Goal: Communication & Community: Share content

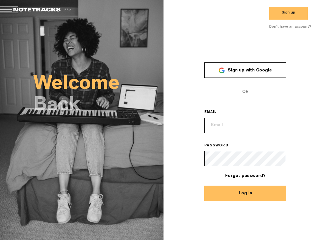
click at [251, 128] on input "email" at bounding box center [245, 125] width 82 height 15
click at [310, 104] on div "× Sign up with Google OR EMAIL PASSWORD Forgot password? Log In" at bounding box center [246, 127] width 164 height 148
click at [238, 123] on input "email" at bounding box center [245, 125] width 82 height 15
paste input "[PERSON_NAME][EMAIL_ADDRESS][DOMAIN_NAME]"
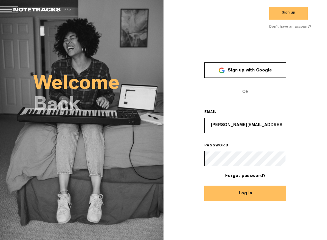
type input "[PERSON_NAME][EMAIL_ADDRESS][DOMAIN_NAME]"
click at [247, 192] on button "Log In" at bounding box center [245, 192] width 82 height 15
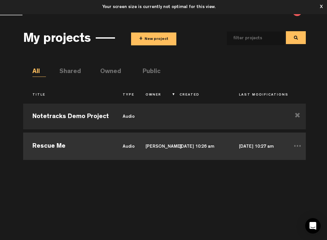
click at [160, 145] on td "[PERSON_NAME]" at bounding box center [153, 145] width 34 height 29
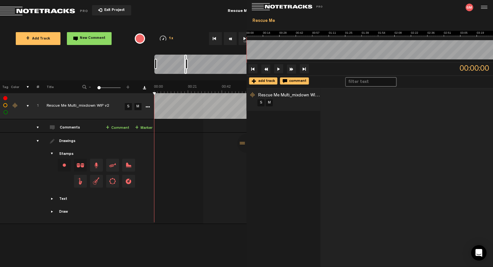
drag, startPoint x: 184, startPoint y: 68, endPoint x: 149, endPoint y: 66, distance: 35.1
click at [149, 66] on nt-zoom-navigation-bar at bounding box center [246, 68] width 493 height 26
click at [327, 116] on div at bounding box center [406, 177] width 173 height 178
click at [40, 141] on td "Drawings Stamps Text Intro +" at bounding box center [96, 178] width 115 height 91
click at [39, 140] on div "drawings" at bounding box center [35, 141] width 10 height 6
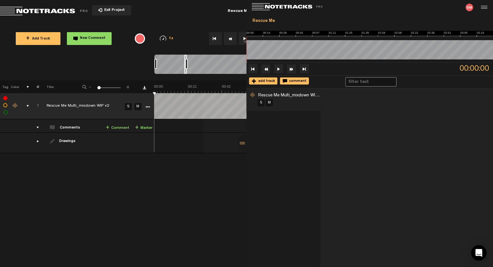
drag, startPoint x: 154, startPoint y: 93, endPoint x: 166, endPoint y: 93, distance: 11.9
click at [166, 93] on img at bounding box center [323, 88] width 339 height 9
click at [167, 92] on img at bounding box center [323, 88] width 339 height 9
drag, startPoint x: 168, startPoint y: 92, endPoint x: 180, endPoint y: 92, distance: 11.6
click at [180, 92] on img at bounding box center [323, 88] width 339 height 9
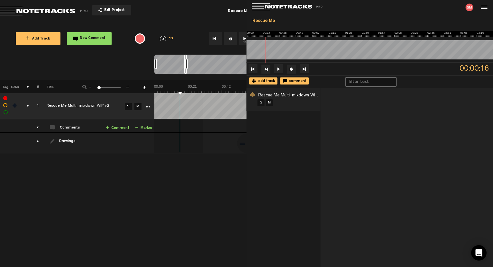
click at [191, 91] on img at bounding box center [323, 88] width 339 height 9
click at [205, 92] on img at bounding box center [323, 88] width 339 height 9
click at [118, 128] on link "+ Comment" at bounding box center [117, 127] width 23 height 7
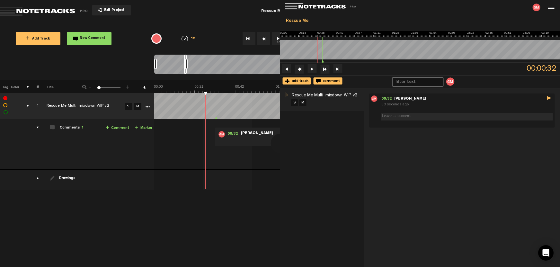
scroll to position [0, 154]
click at [225, 10] on div "Rescue Me" at bounding box center [273, 11] width 182 height 16
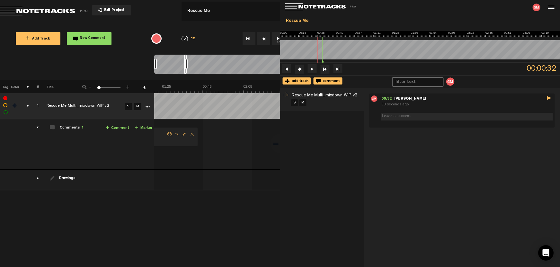
click at [170, 12] on div "Exit Project" at bounding box center [91, 11] width 182 height 9
click at [327, 239] on div "00:32 - NaN:NaN Greg Moyer send 46 seconds ago" at bounding box center [462, 177] width 196 height 178
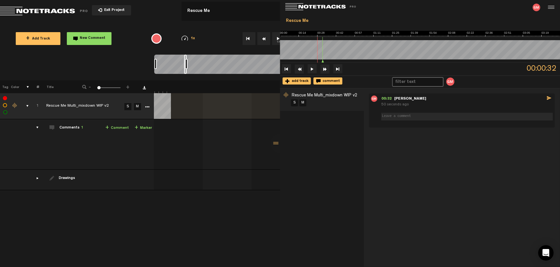
scroll to position [0, 0]
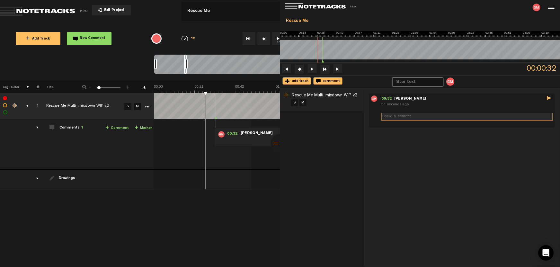
click at [327, 114] on textarea at bounding box center [468, 117] width 172 height 8
type textarea "This is s test comment."
click at [295, 7] on img at bounding box center [323, 6] width 77 height 7
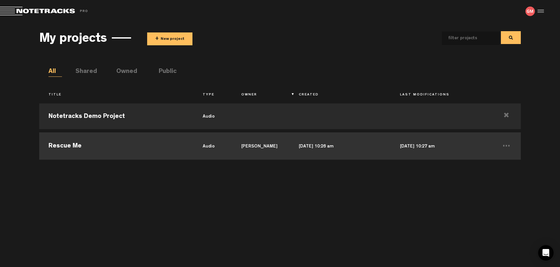
click at [257, 145] on td "Greg Moyer" at bounding box center [261, 145] width 58 height 29
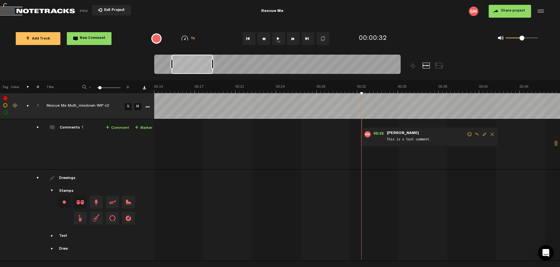
scroll to position [0, 162]
click at [327, 23] on div "+ Add Track New Comment 1x 0.25x 0.5x 0.75x 1x 1.25x 1.5x 1.75x 2x All emojis 😀…" at bounding box center [280, 39] width 560 height 32
drag, startPoint x: 212, startPoint y: 64, endPoint x: 291, endPoint y: 65, distance: 78.8
click at [276, 65] on div at bounding box center [274, 64] width 3 height 10
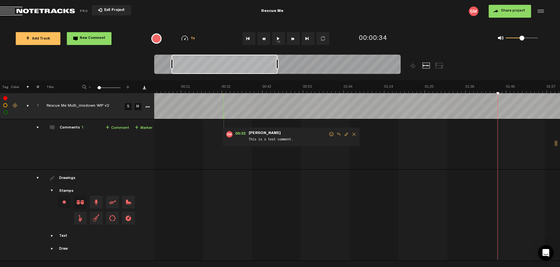
scroll to position [0, 54]
drag, startPoint x: 291, startPoint y: 65, endPoint x: 183, endPoint y: 66, distance: 107.7
click at [183, 66] on div at bounding box center [184, 64] width 3 height 10
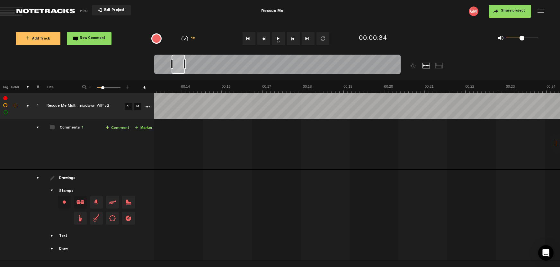
scroll to position [0, 542]
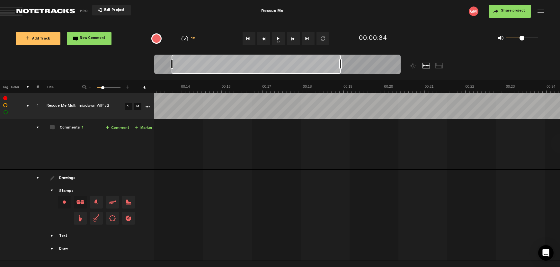
drag, startPoint x: 184, startPoint y: 64, endPoint x: 341, endPoint y: 67, distance: 156.9
click at [327, 67] on div at bounding box center [340, 64] width 3 height 10
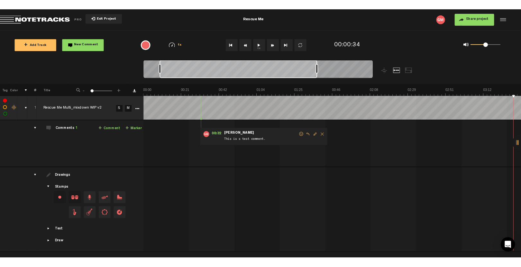
scroll to position [0, 0]
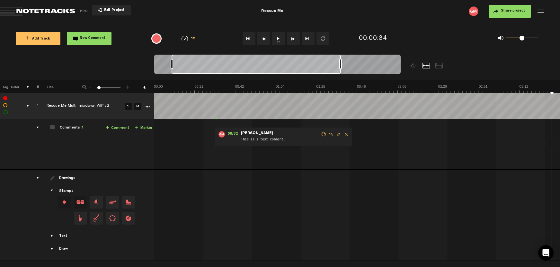
click at [327, 20] on md-toolbar "Exit Project Rescue Me Share project Save project" at bounding box center [280, 11] width 560 height 23
click at [327, 11] on span "Share project" at bounding box center [513, 11] width 24 height 4
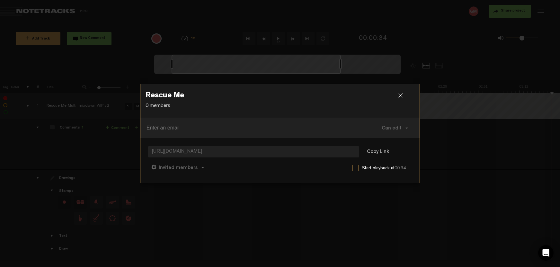
click at [327, 48] on div "Rescue Me 0 members Can edit Can edit Can comment Can view https://app.notetrac…" at bounding box center [280, 133] width 280 height 267
